Goal: Task Accomplishment & Management: Complete application form

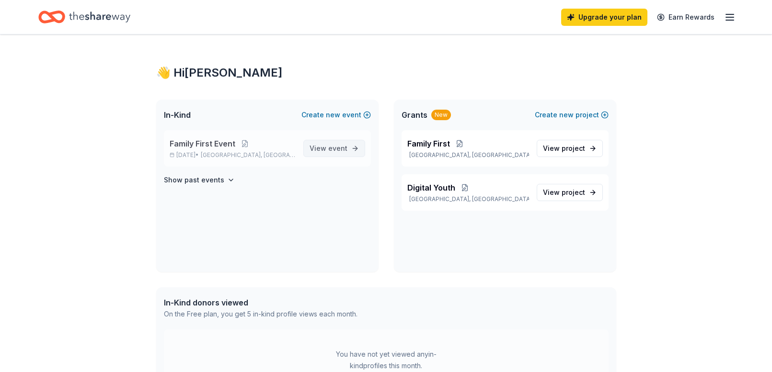
click at [321, 147] on span "View event" at bounding box center [329, 148] width 38 height 11
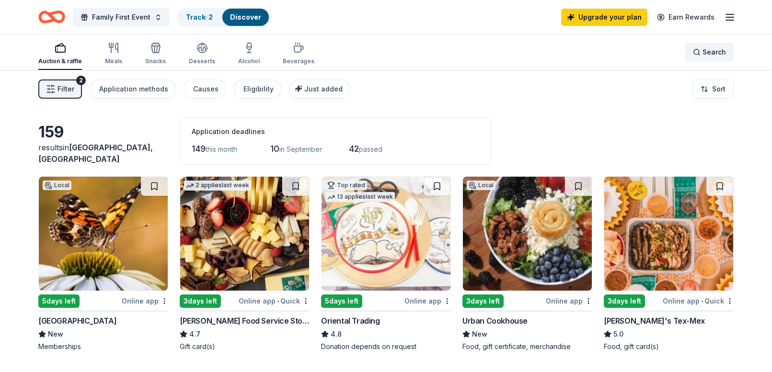
click at [717, 51] on span "Search" at bounding box center [713, 51] width 23 height 11
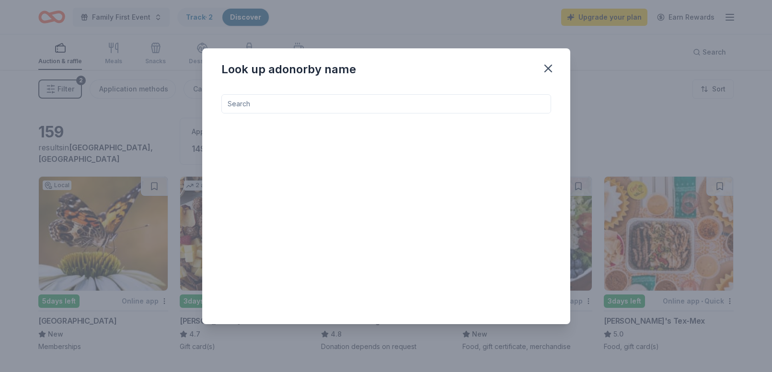
drag, startPoint x: 547, startPoint y: 65, endPoint x: 568, endPoint y: 71, distance: 21.5
click at [550, 66] on icon "button" at bounding box center [547, 68] width 13 height 13
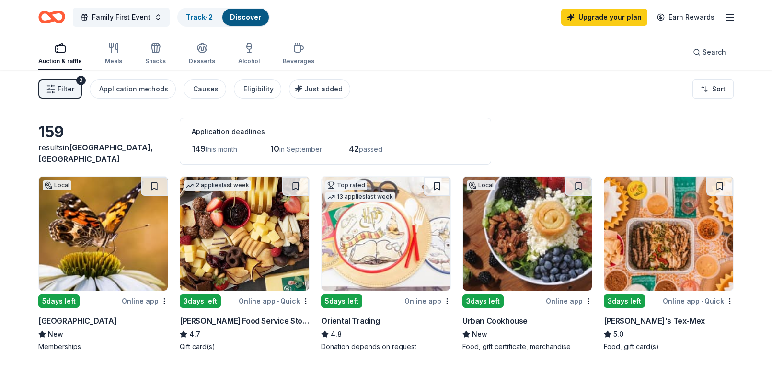
click at [47, 19] on icon "Home" at bounding box center [51, 17] width 27 height 23
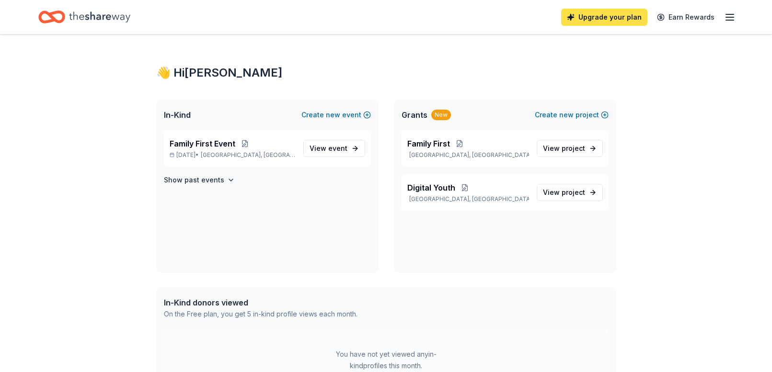
click at [612, 19] on link "Upgrade your plan" at bounding box center [604, 17] width 86 height 17
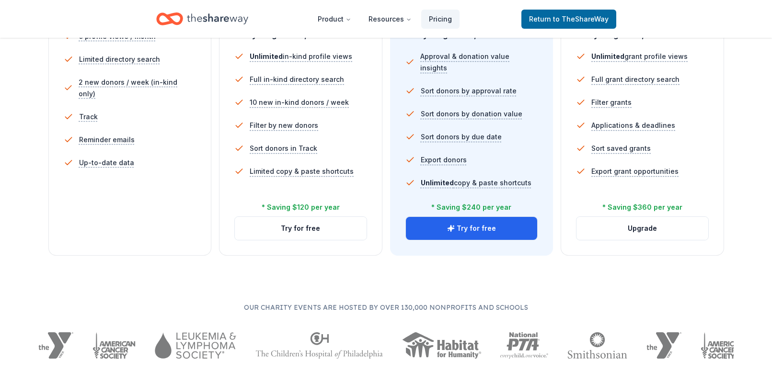
scroll to position [306, 0]
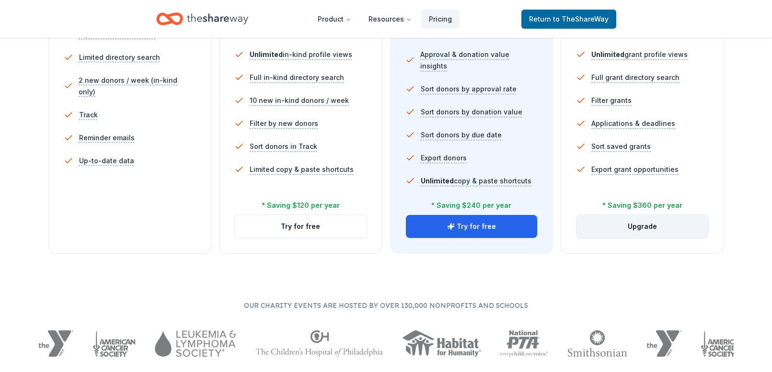
click at [648, 230] on button "Upgrade" at bounding box center [642, 226] width 132 height 23
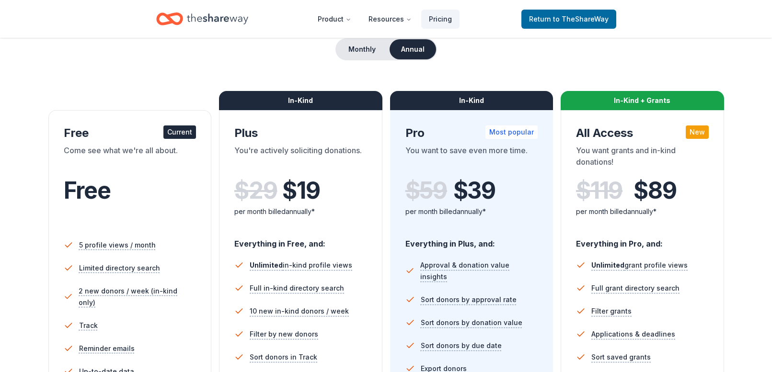
scroll to position [96, 0]
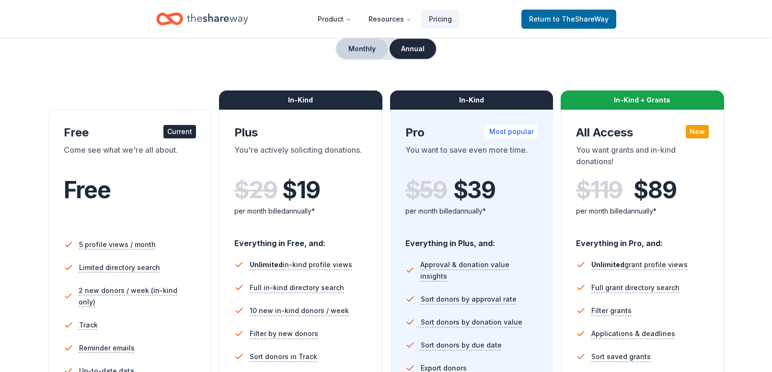
click at [370, 49] on button "Monthly" at bounding box center [361, 49] width 51 height 20
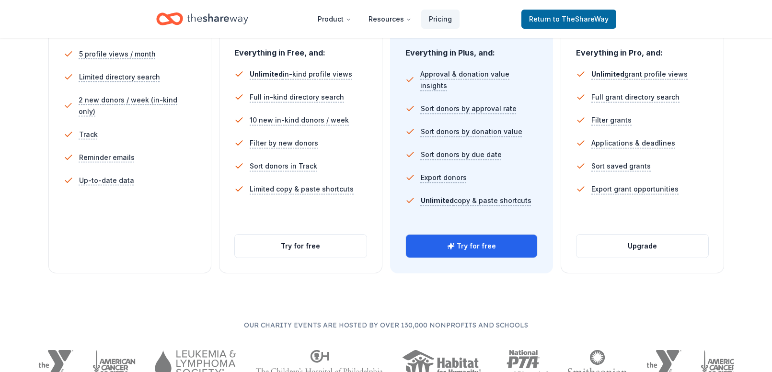
scroll to position [287, 0]
click at [473, 248] on button "Try for free" at bounding box center [472, 245] width 132 height 23
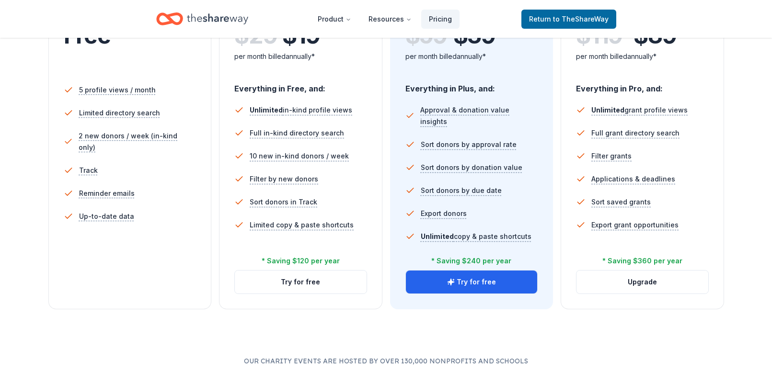
scroll to position [253, 0]
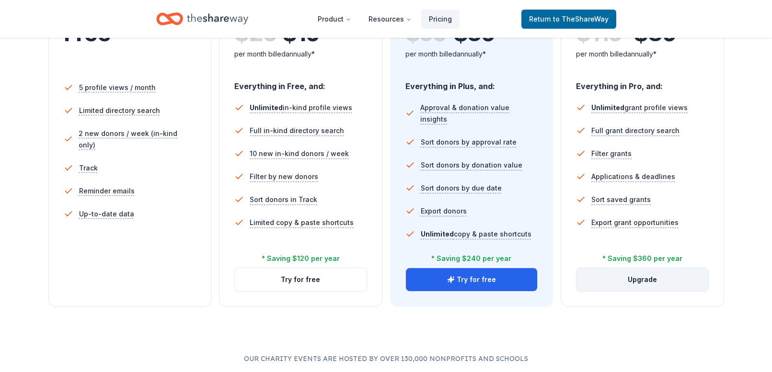
click at [646, 280] on button "Upgrade" at bounding box center [642, 279] width 132 height 23
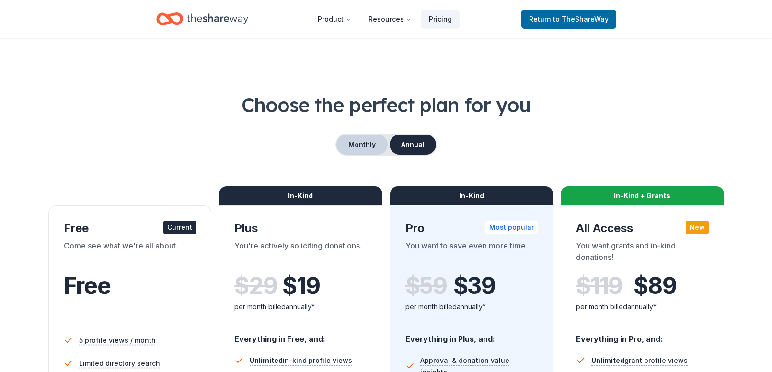
click at [371, 144] on button "Monthly" at bounding box center [361, 145] width 51 height 20
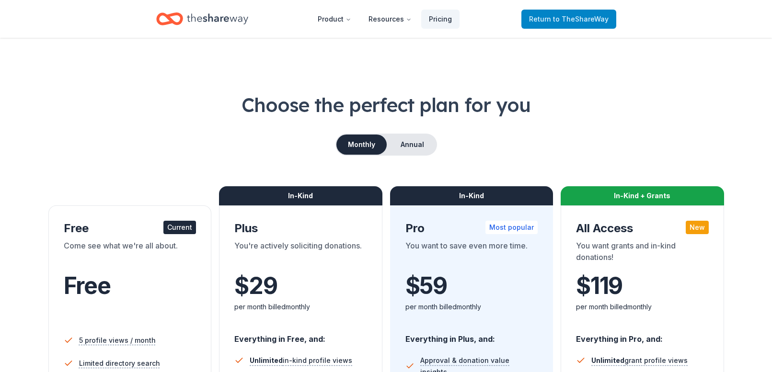
click at [552, 23] on span "Return to TheShareWay" at bounding box center [569, 18] width 80 height 11
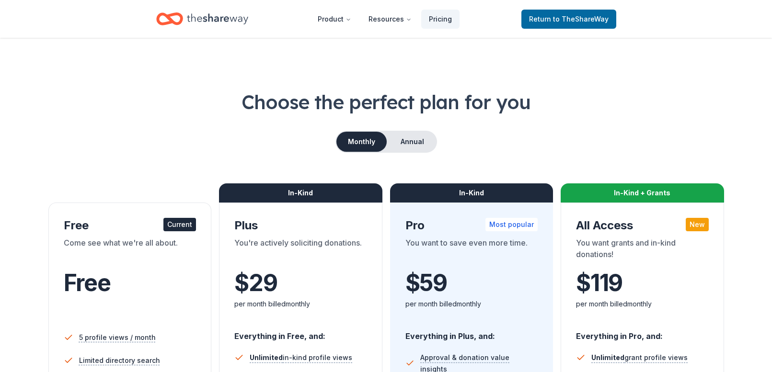
scroll to position [4, 0]
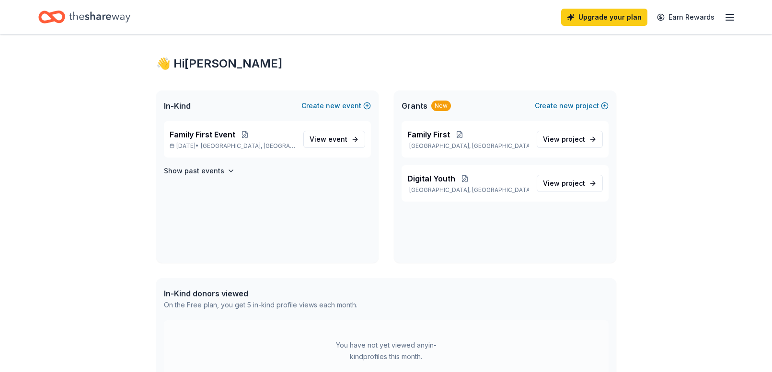
scroll to position [10, 0]
click at [731, 14] on line "button" at bounding box center [730, 14] width 8 height 0
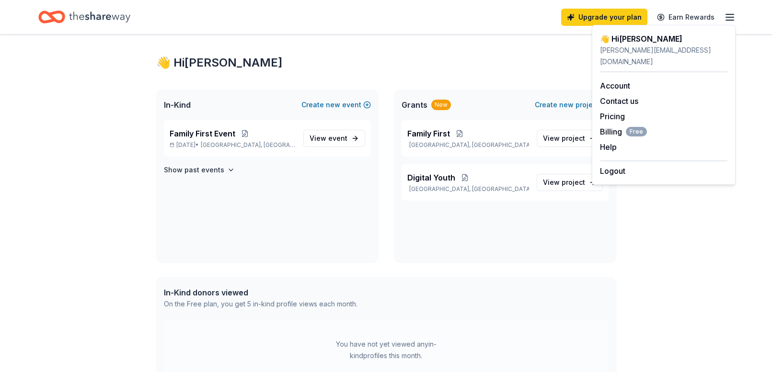
click at [423, 52] on div "👋 Hi Yolanda In-Kind Create new event Family First Event Sep 20, 2025 • Huntsvi…" at bounding box center [386, 284] width 491 height 521
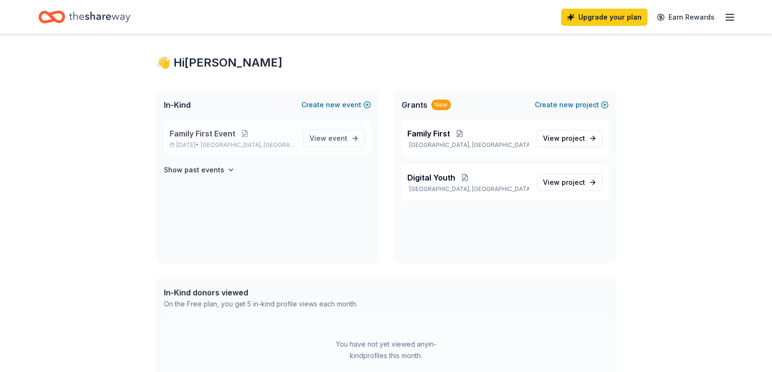
click at [219, 138] on span "Family First Event" at bounding box center [203, 133] width 66 height 11
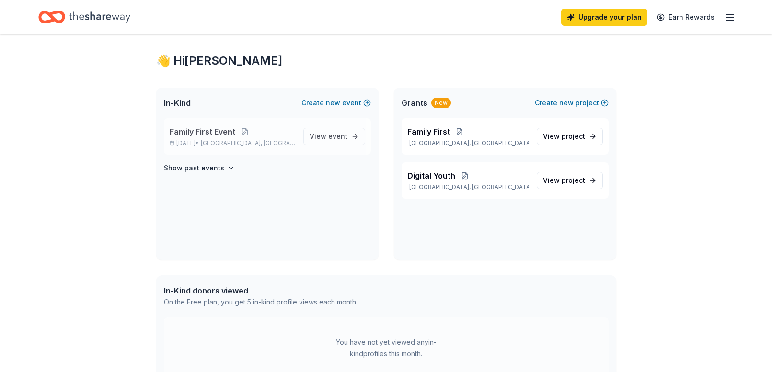
scroll to position [11, 0]
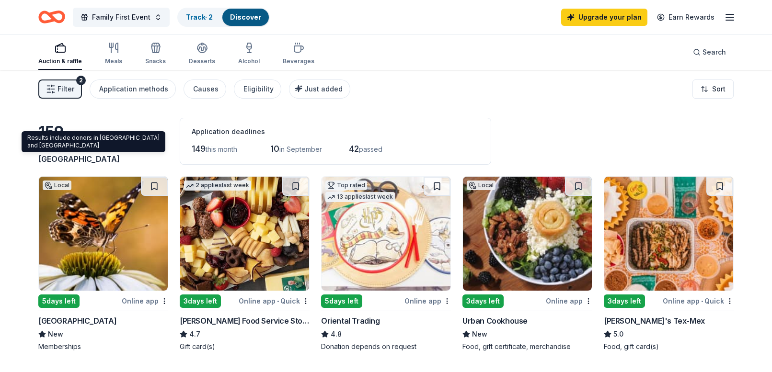
click at [89, 156] on span "Huntsville, AL" at bounding box center [95, 153] width 115 height 21
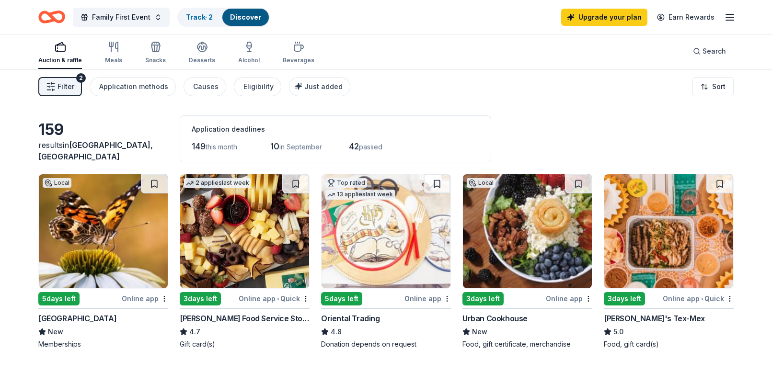
click at [112, 161] on span "Huntsville, AL" at bounding box center [95, 150] width 115 height 21
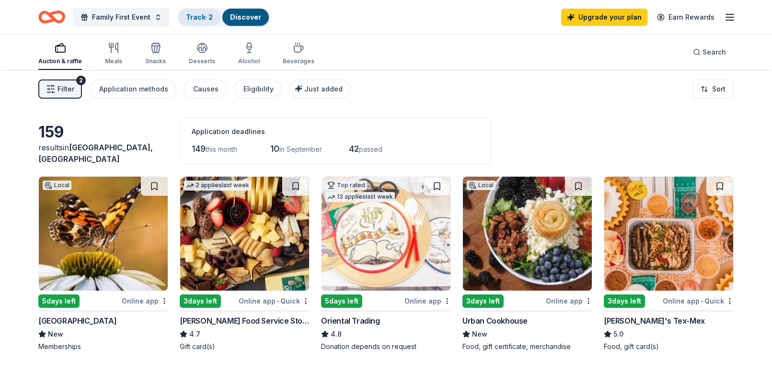
click at [202, 17] on link "Track · 2" at bounding box center [199, 17] width 27 height 8
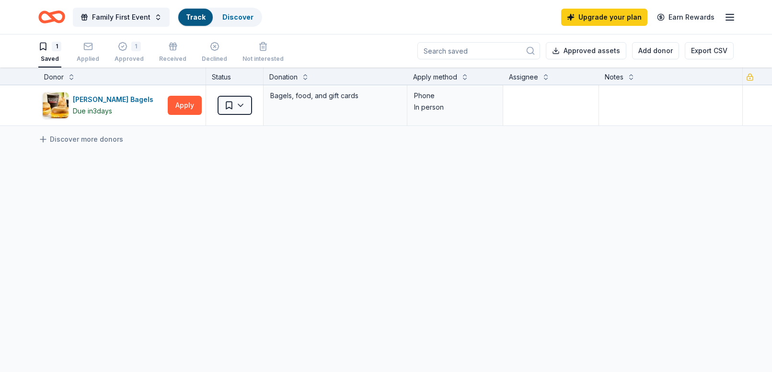
click at [201, 17] on link "Track" at bounding box center [195, 17] width 19 height 8
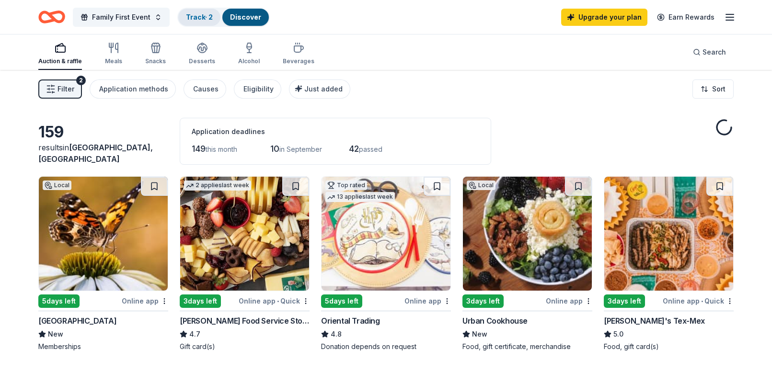
click at [202, 16] on link "Track · 2" at bounding box center [199, 17] width 27 height 8
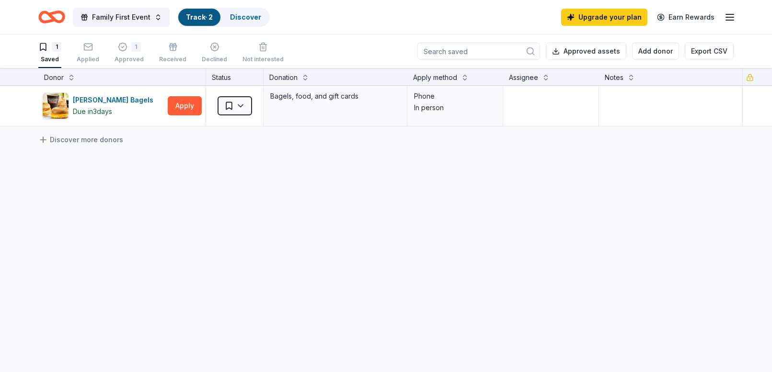
scroll to position [0, 0]
click at [252, 16] on link "Discover" at bounding box center [245, 17] width 31 height 8
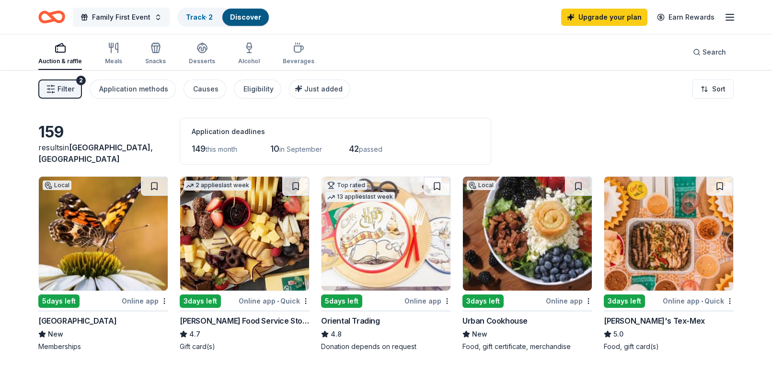
click at [133, 16] on span "Family First Event" at bounding box center [121, 16] width 58 height 11
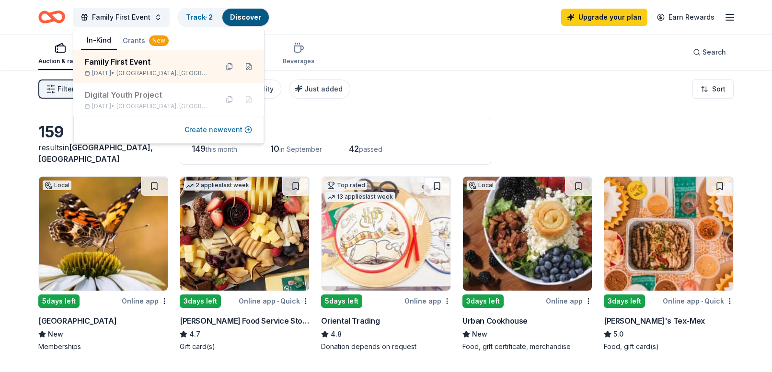
click at [220, 126] on button "Create new event" at bounding box center [218, 129] width 68 height 11
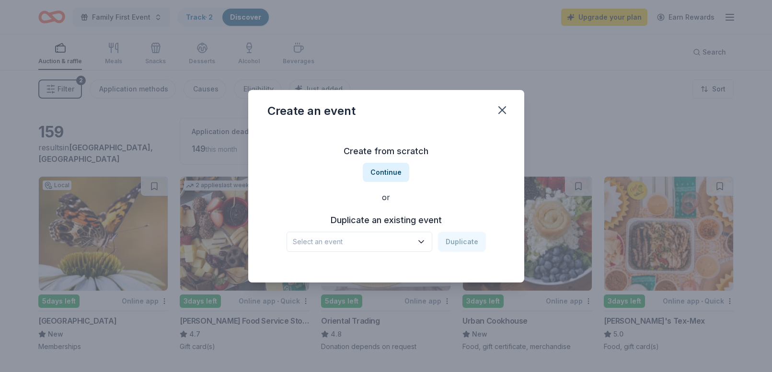
click at [398, 220] on h3 "Duplicate an existing event" at bounding box center [386, 220] width 199 height 15
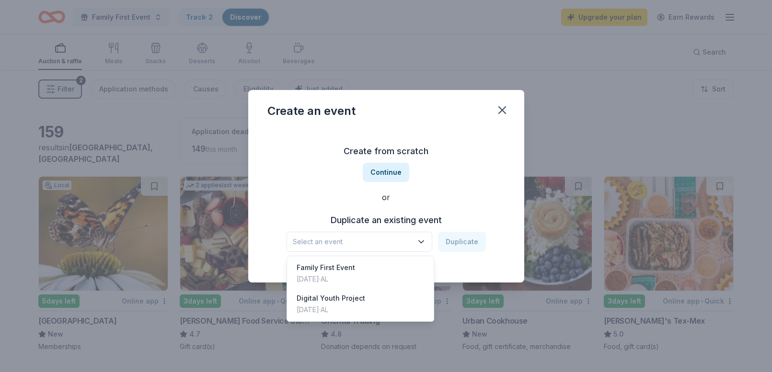
click at [374, 244] on span "Select an event" at bounding box center [353, 241] width 120 height 11
drag, startPoint x: 335, startPoint y: 271, endPoint x: 345, endPoint y: 269, distance: 10.6
click at [335, 270] on div "Family First Event" at bounding box center [326, 267] width 58 height 11
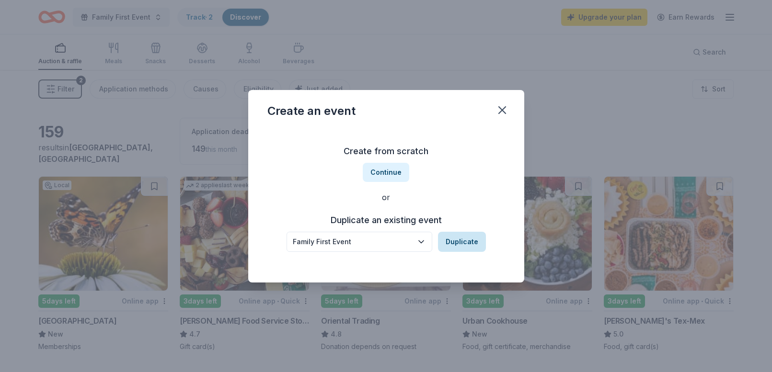
click at [463, 237] on button "Duplicate" at bounding box center [462, 242] width 48 height 20
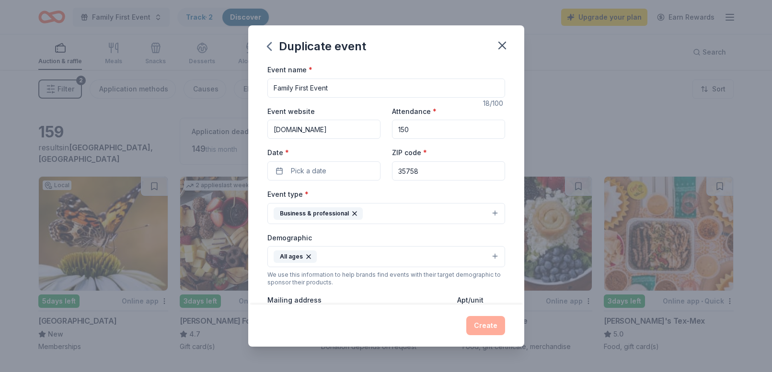
scroll to position [1, 0]
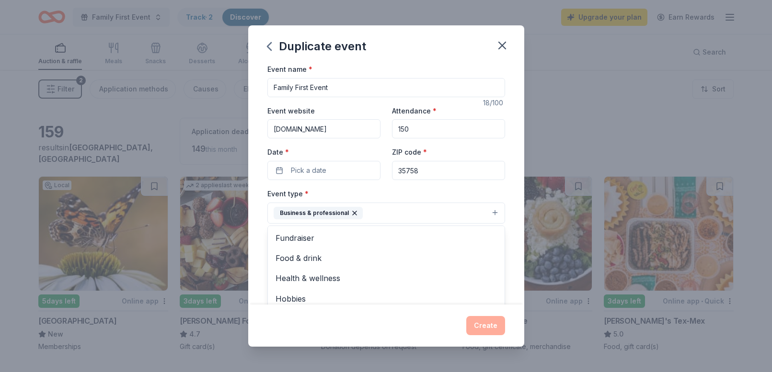
click at [464, 210] on button "Business & professional" at bounding box center [386, 213] width 238 height 21
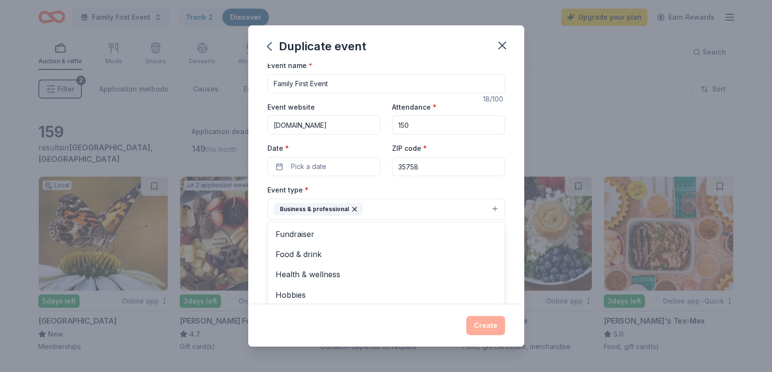
scroll to position [3, 0]
click at [323, 275] on span "Health & wellness" at bounding box center [385, 275] width 221 height 12
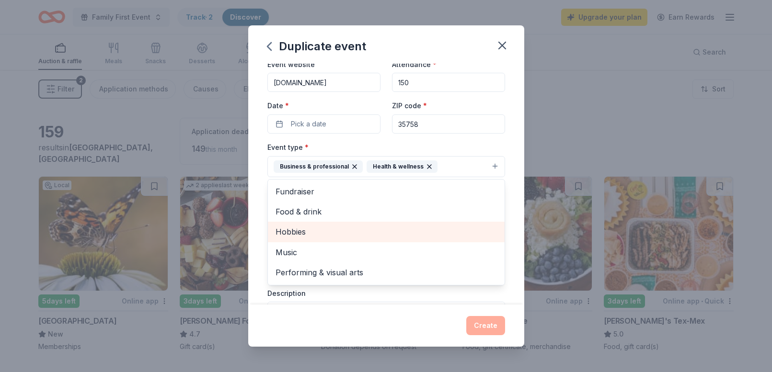
scroll to position [49, 0]
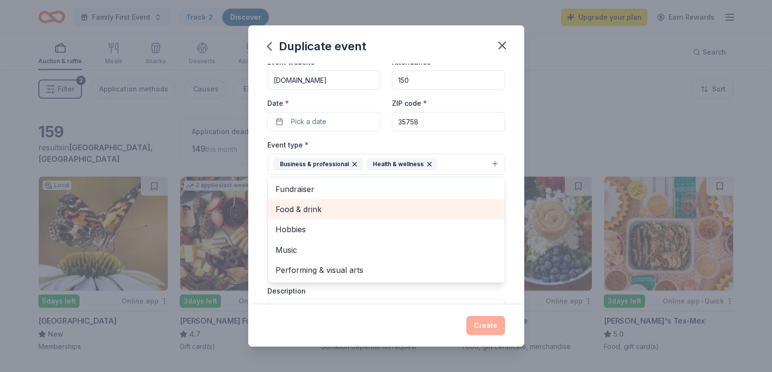
click at [310, 213] on span "Food & drink" at bounding box center [385, 209] width 221 height 12
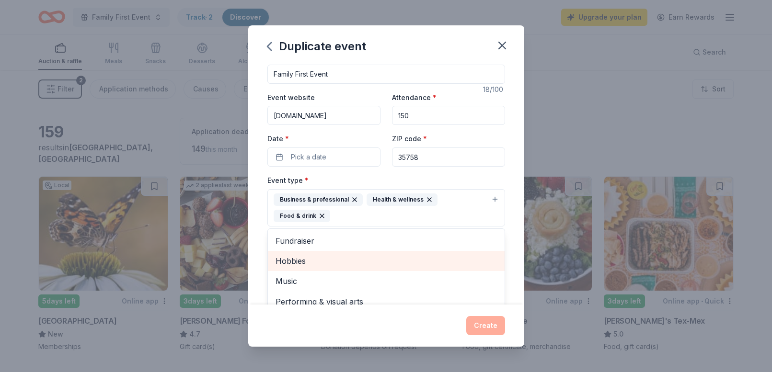
scroll to position [8, 0]
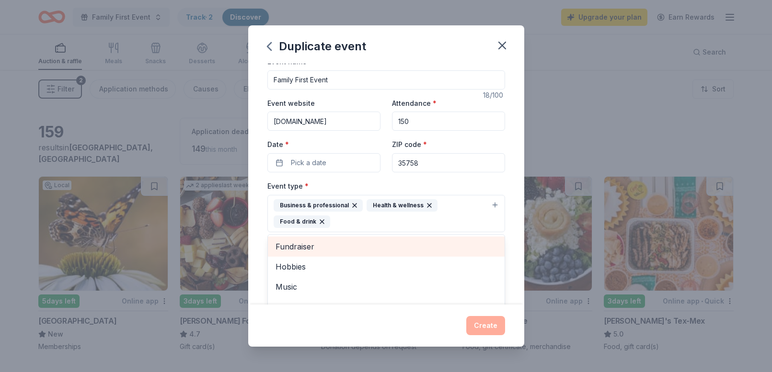
click at [308, 242] on span "Fundraiser" at bounding box center [385, 247] width 221 height 12
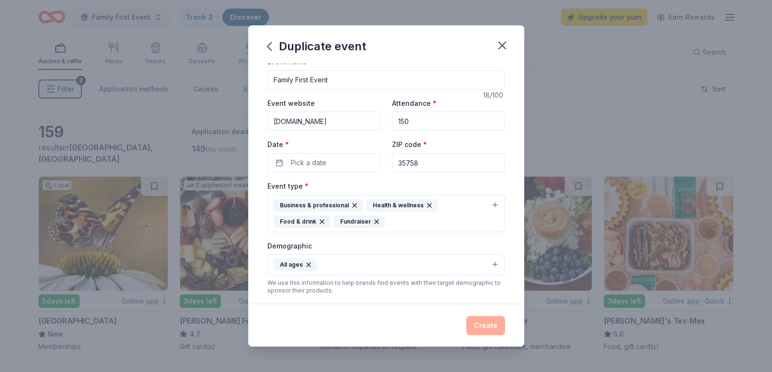
click at [320, 222] on icon "button" at bounding box center [322, 222] width 4 height 4
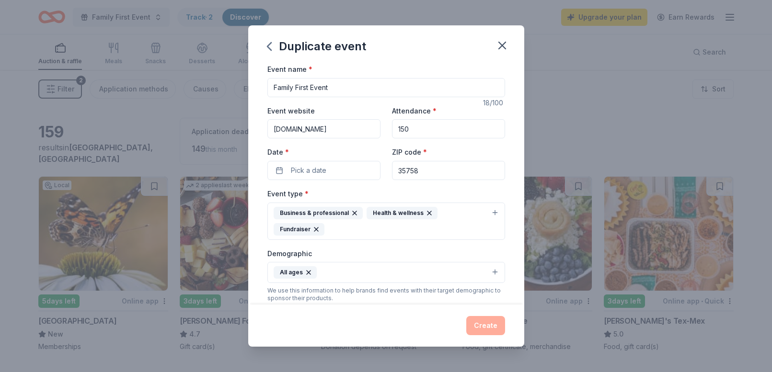
scroll to position [0, 0]
click at [346, 168] on button "Pick a date" at bounding box center [323, 170] width 113 height 19
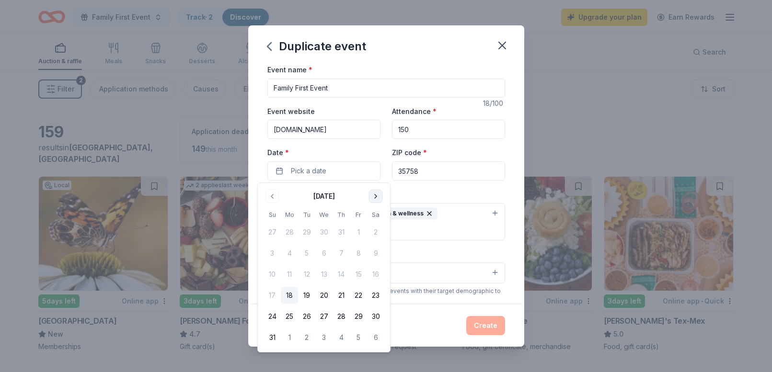
click at [375, 196] on button "Go to next month" at bounding box center [375, 196] width 13 height 13
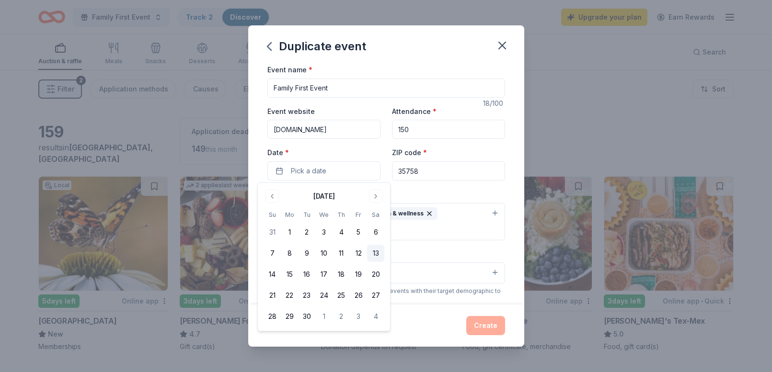
click at [376, 252] on button "13" at bounding box center [375, 253] width 17 height 17
click at [375, 293] on button "27" at bounding box center [375, 295] width 17 height 17
click at [429, 172] on input "35758" at bounding box center [448, 170] width 113 height 19
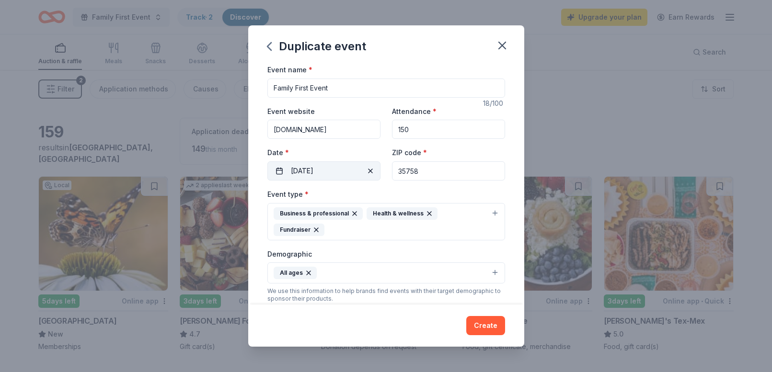
drag, startPoint x: 429, startPoint y: 172, endPoint x: 370, endPoint y: 169, distance: 59.5
click at [370, 169] on div "Event website www.purewhitefoundation.org Attendance * 150 Date * 09/27/2025 ZI…" at bounding box center [386, 142] width 238 height 75
click at [436, 170] on input "35758" at bounding box center [448, 170] width 113 height 19
drag, startPoint x: 381, startPoint y: 172, endPoint x: 375, endPoint y: 173, distance: 5.8
click at [375, 173] on div "Event website www.purewhitefoundation.org Attendance * 150 Date * 09/27/2025 ZI…" at bounding box center [386, 142] width 238 height 75
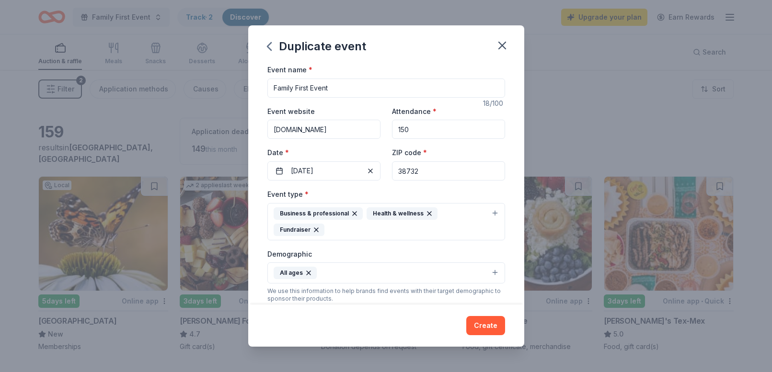
type input "38732"
click at [460, 189] on div "Event type * Business & professional Health & wellness Fundraiser" at bounding box center [386, 214] width 238 height 52
click at [484, 327] on button "Create" at bounding box center [485, 325] width 39 height 19
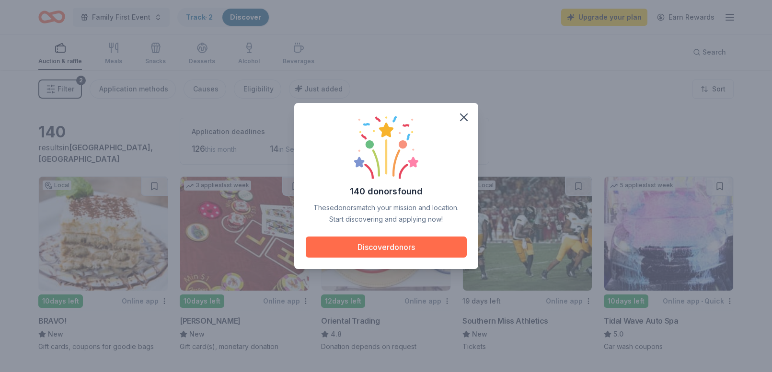
click at [351, 244] on button "Discover donors" at bounding box center [386, 247] width 161 height 21
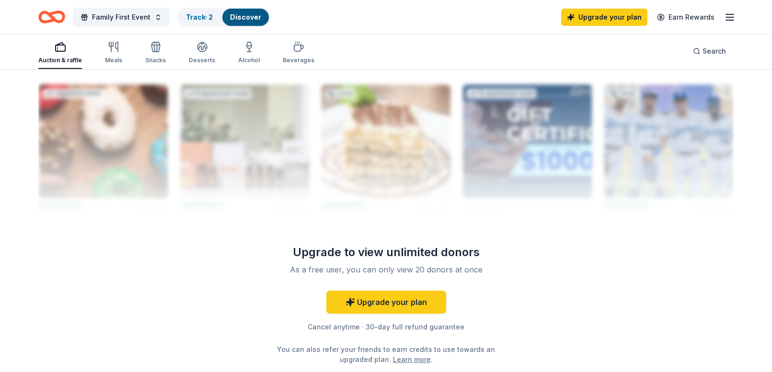
scroll to position [934, 0]
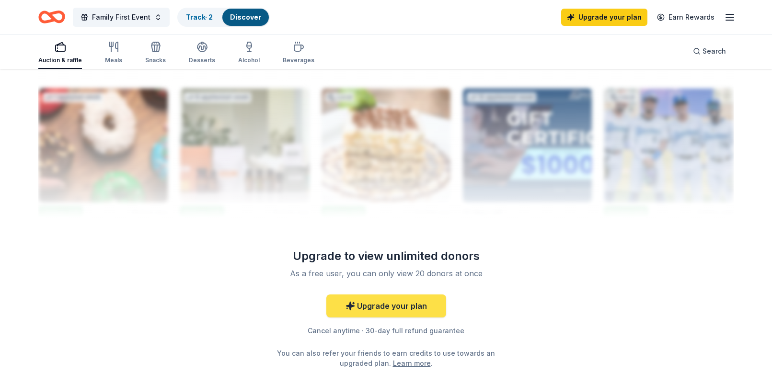
click at [408, 308] on link "Upgrade your plan" at bounding box center [386, 306] width 120 height 23
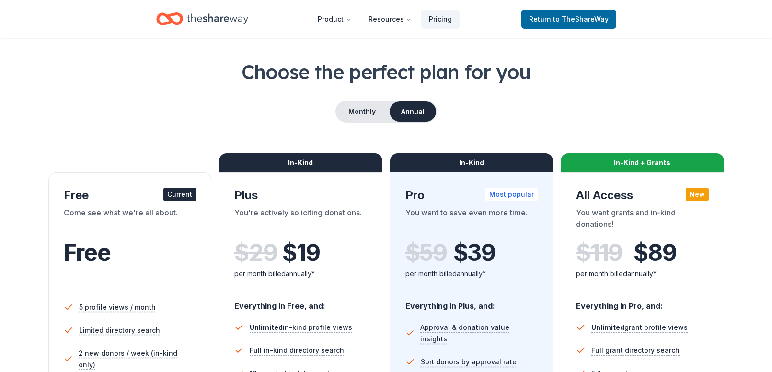
scroll to position [34, 0]
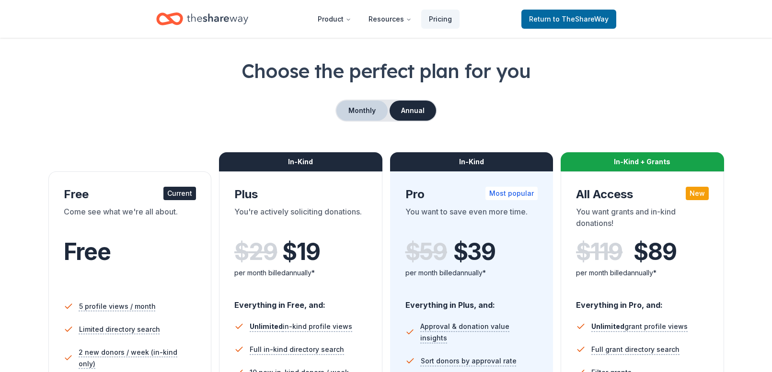
click at [355, 113] on button "Monthly" at bounding box center [361, 111] width 51 height 20
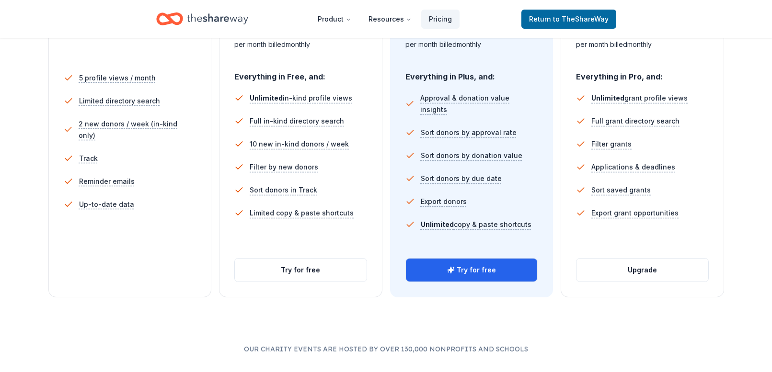
scroll to position [264, 0]
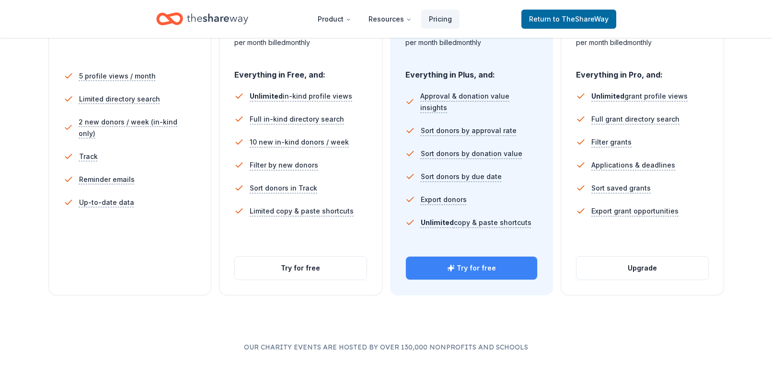
click at [481, 268] on button "Try for free" at bounding box center [472, 268] width 132 height 23
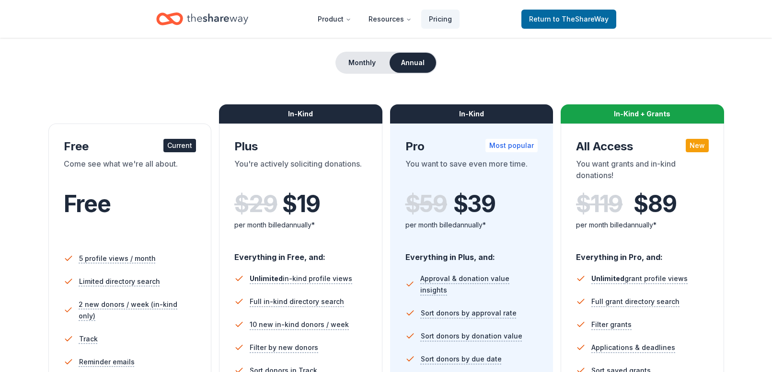
scroll to position [83, 0]
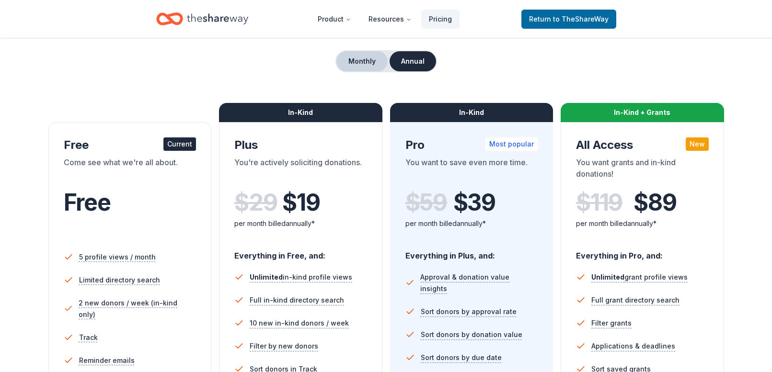
click at [358, 61] on button "Monthly" at bounding box center [361, 61] width 51 height 20
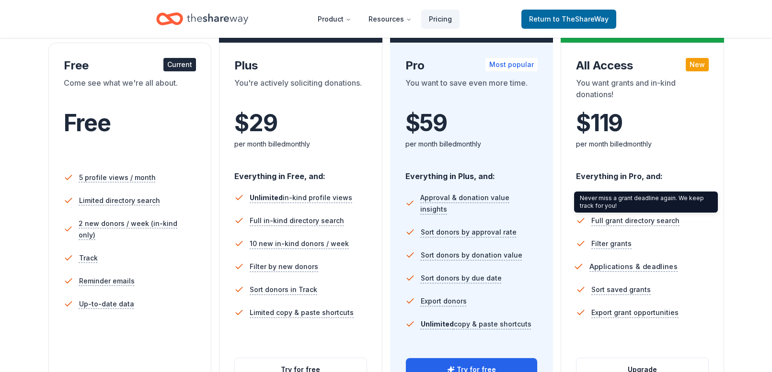
scroll to position [228, 0]
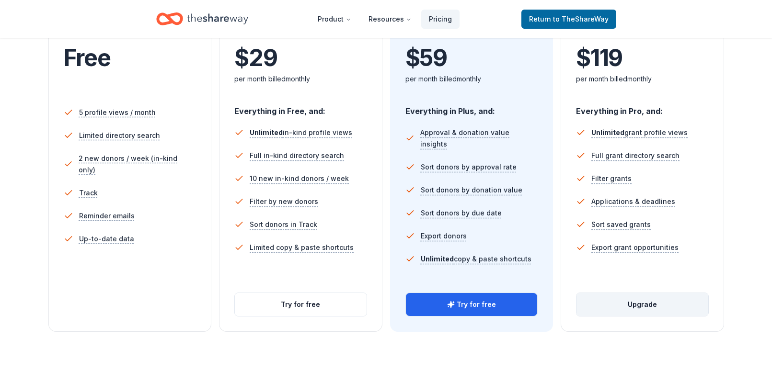
click at [638, 308] on button "Upgrade" at bounding box center [642, 304] width 132 height 23
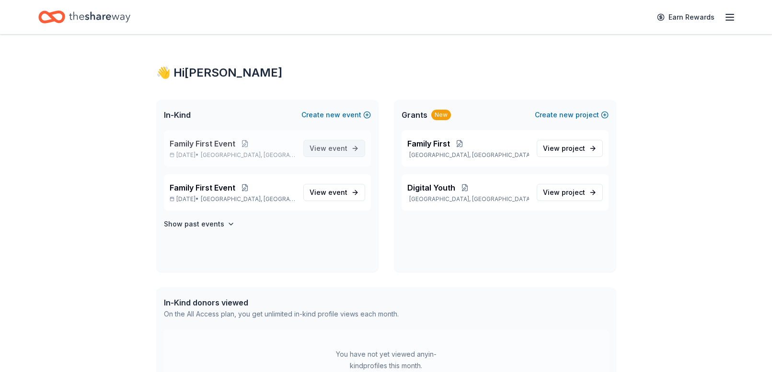
click at [338, 148] on span "event" at bounding box center [337, 148] width 19 height 8
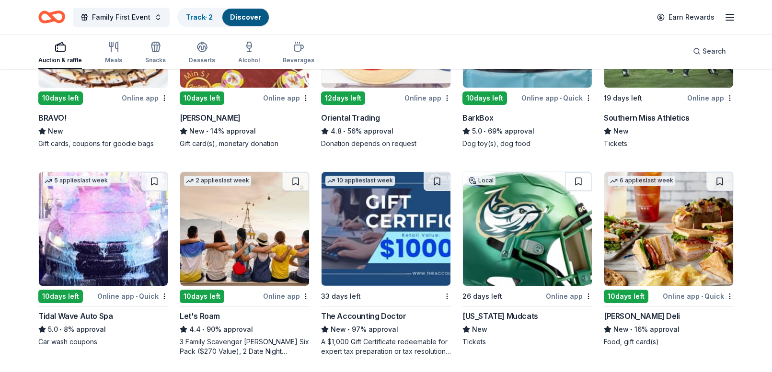
scroll to position [227, 0]
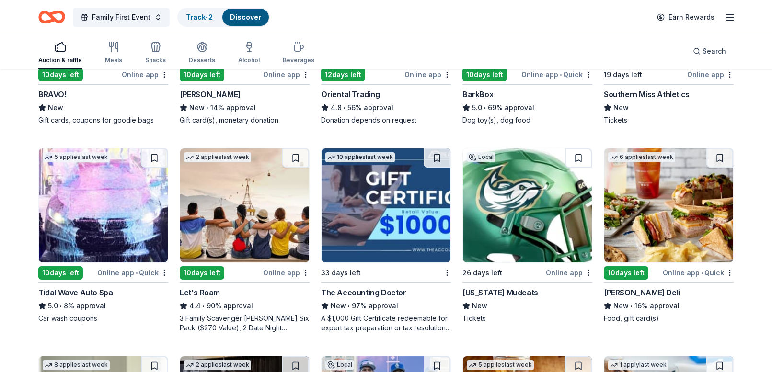
click at [670, 229] on img at bounding box center [668, 206] width 129 height 114
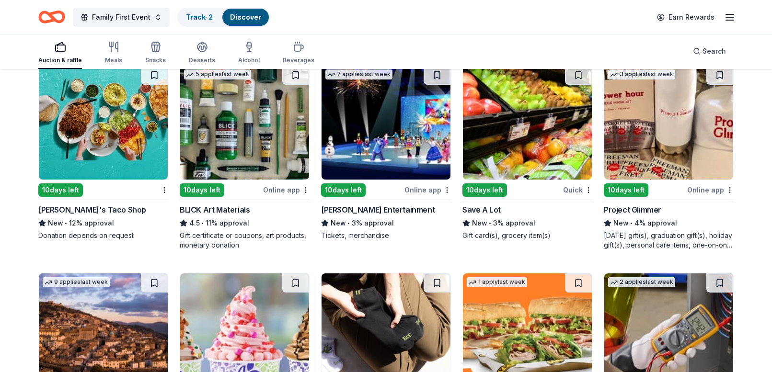
scroll to position [1765, 0]
click at [537, 122] on img at bounding box center [527, 123] width 129 height 114
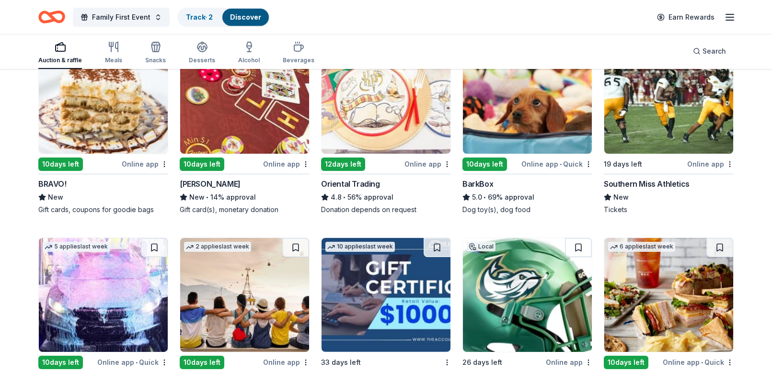
scroll to position [0, 0]
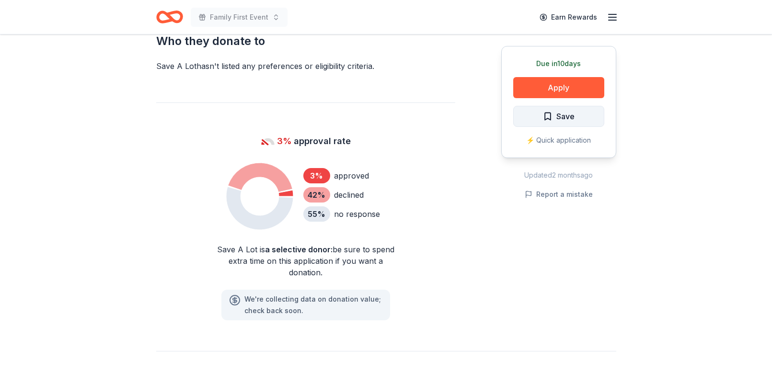
scroll to position [569, 0]
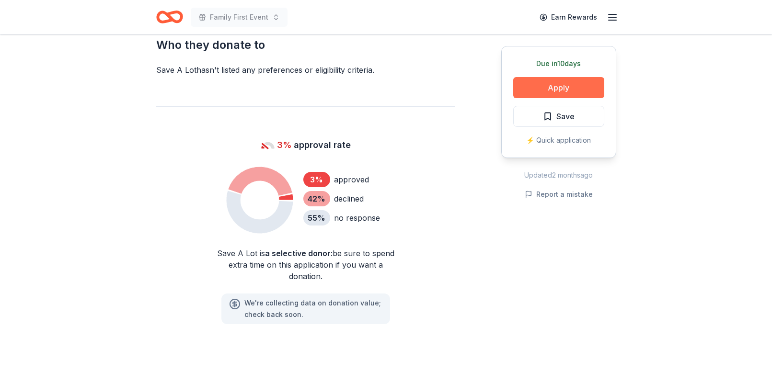
click at [556, 84] on button "Apply" at bounding box center [558, 87] width 91 height 21
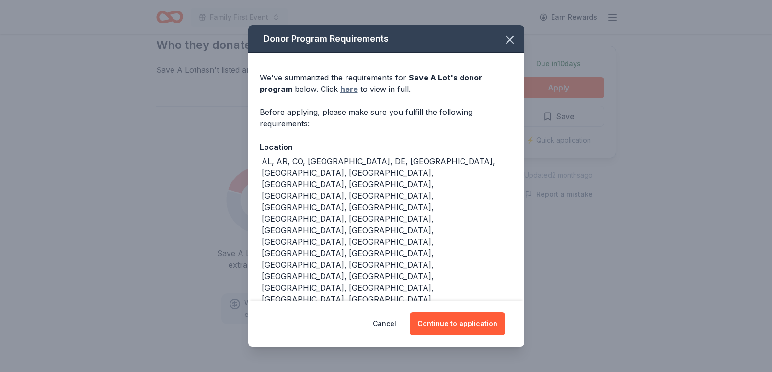
click at [340, 95] on link "here" at bounding box center [349, 88] width 18 height 11
click at [457, 312] on button "Continue to application" at bounding box center [457, 323] width 95 height 23
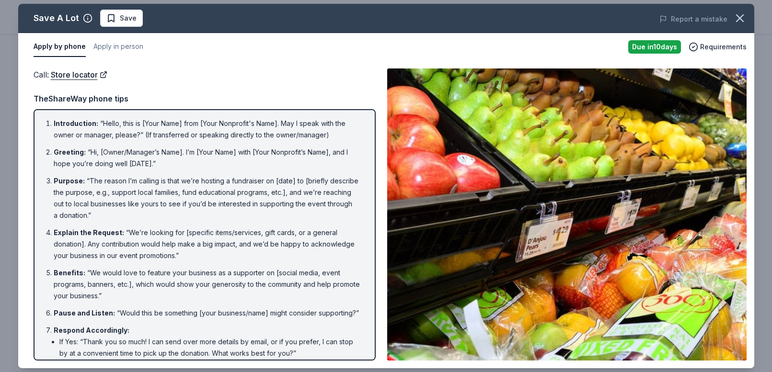
scroll to position [74, 0]
